Goal: Information Seeking & Learning: Learn about a topic

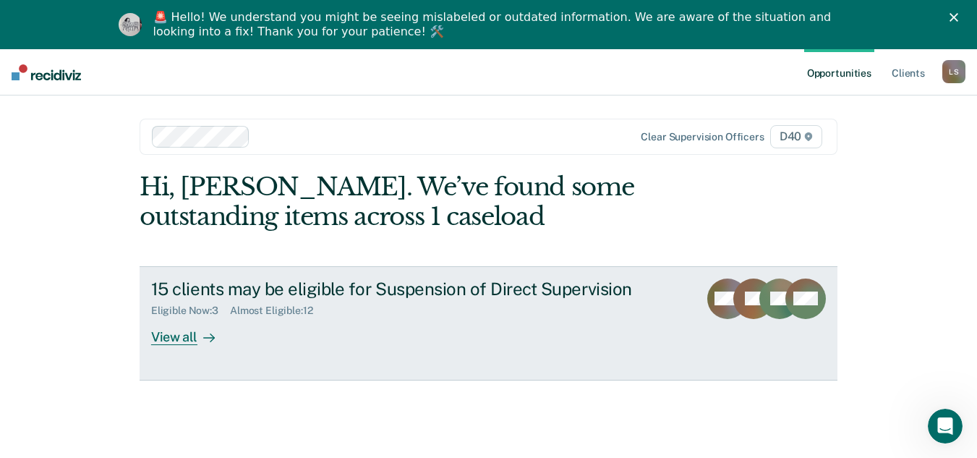
click at [318, 329] on div "15 clients may be eligible for Suspension of Direct Supervision Eligible Now : …" at bounding box center [422, 312] width 543 height 67
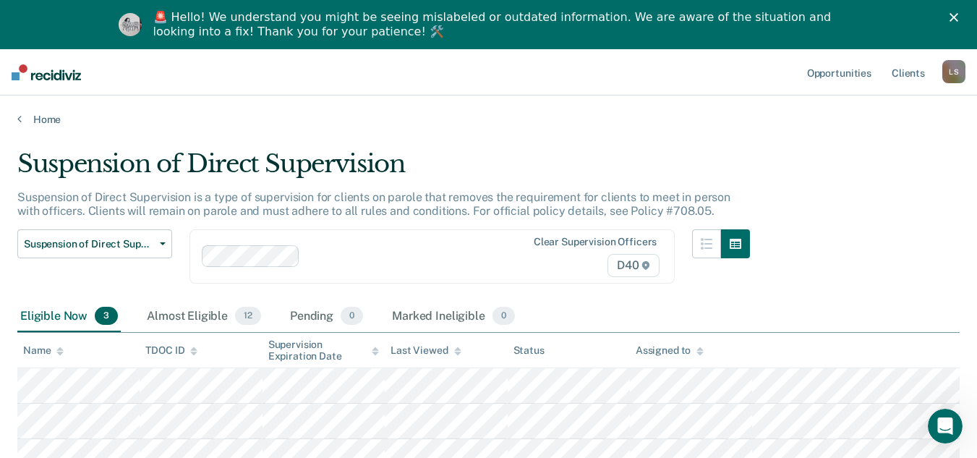
scroll to position [121, 0]
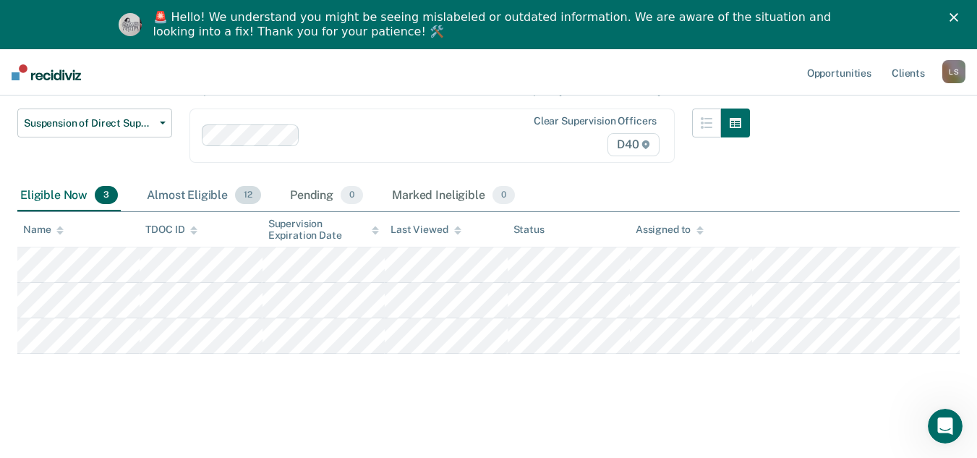
click at [197, 198] on div "Almost Eligible 12" at bounding box center [204, 196] width 120 height 32
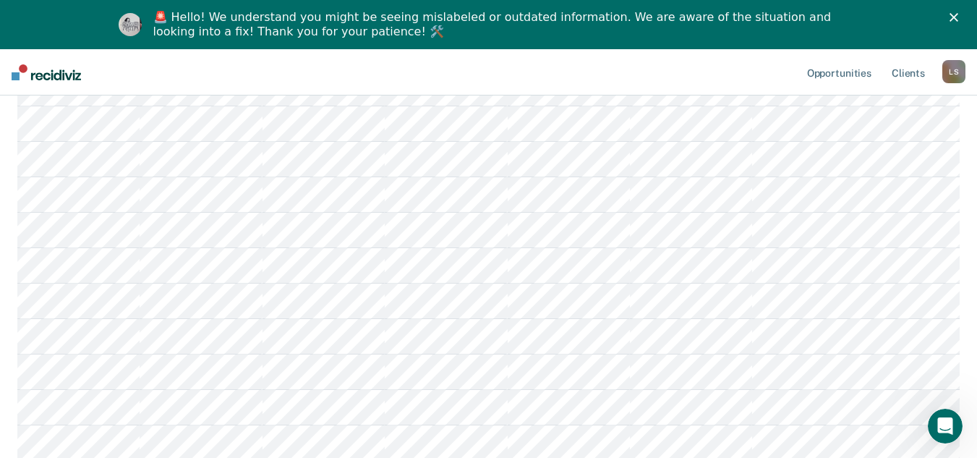
scroll to position [410, 0]
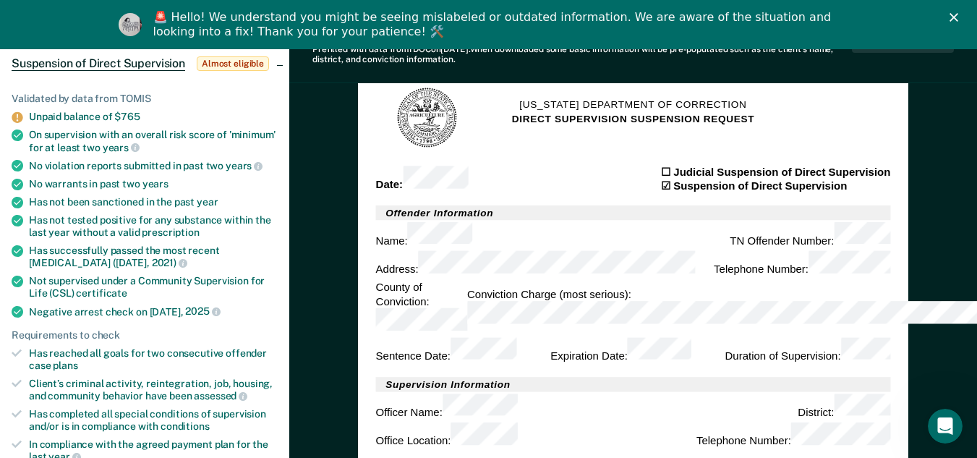
scroll to position [217, 0]
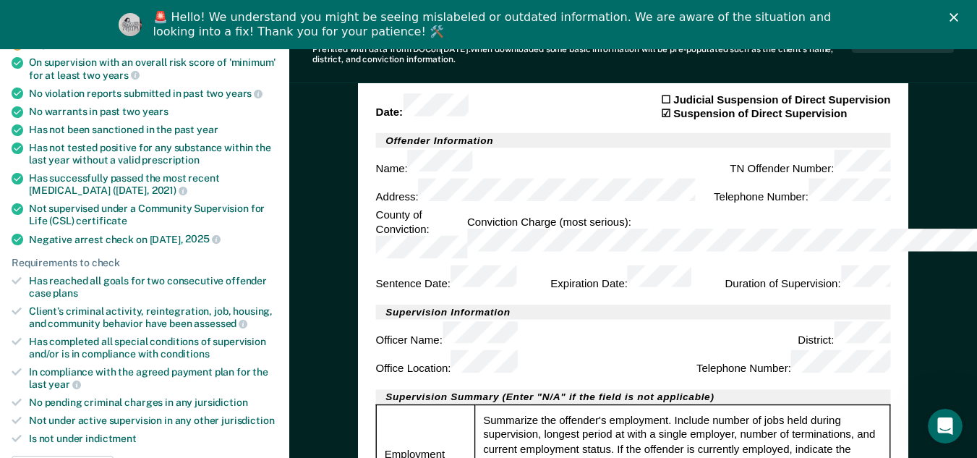
click at [959, 14] on icon "Close" at bounding box center [954, 17] width 9 height 9
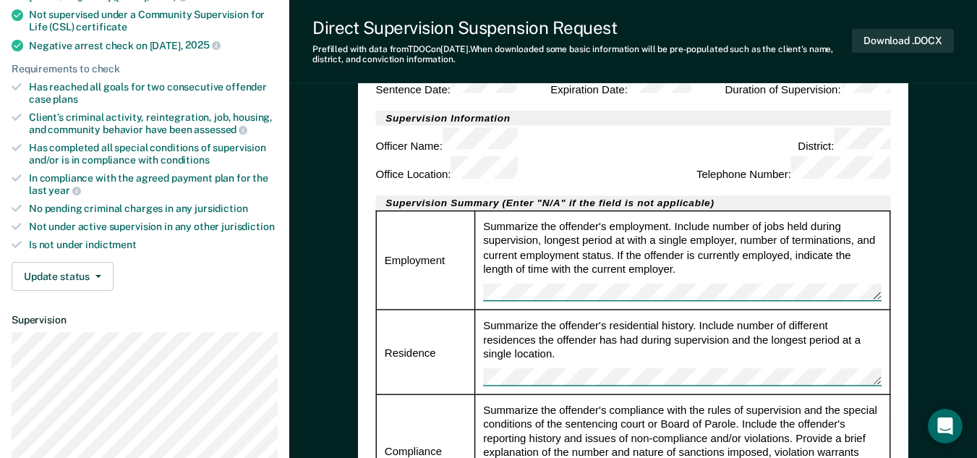
scroll to position [289, 0]
